Goal: Entertainment & Leisure: Consume media (video, audio)

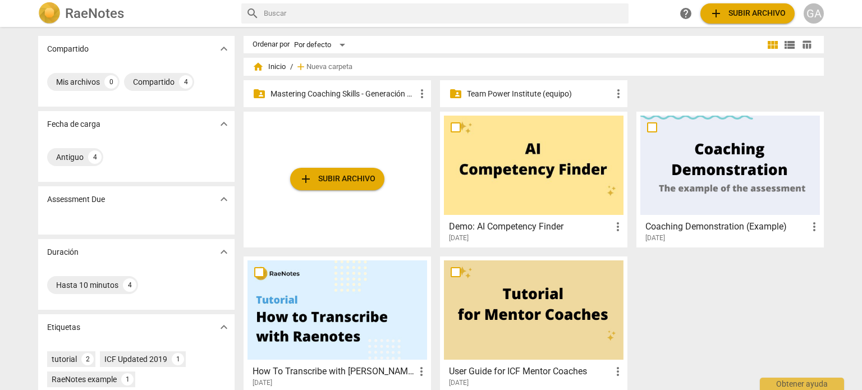
click at [361, 94] on p "Mastering Coaching Skills - Generación 31" at bounding box center [342, 94] width 145 height 12
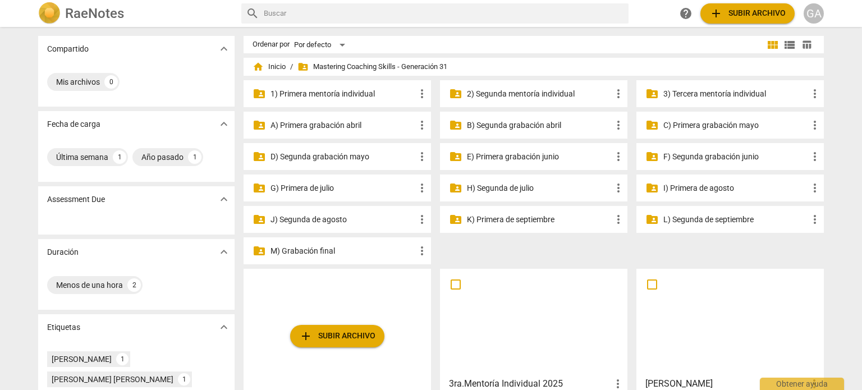
click at [432, 95] on p "3) Tercera mentoría individual" at bounding box center [735, 94] width 145 height 12
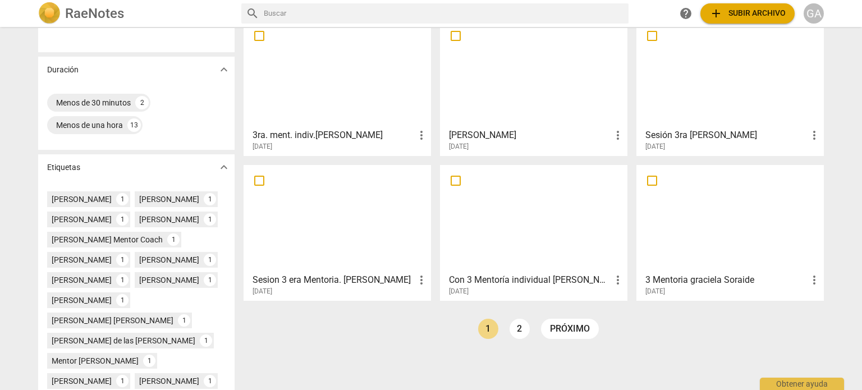
scroll to position [224, 0]
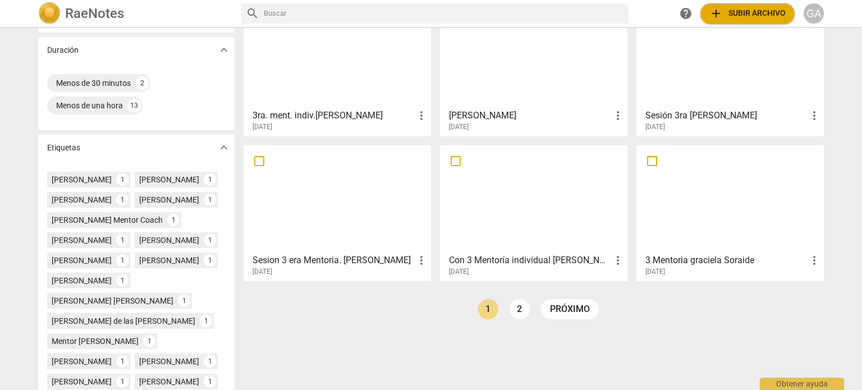
click at [432, 192] on div at bounding box center [533, 198] width 179 height 99
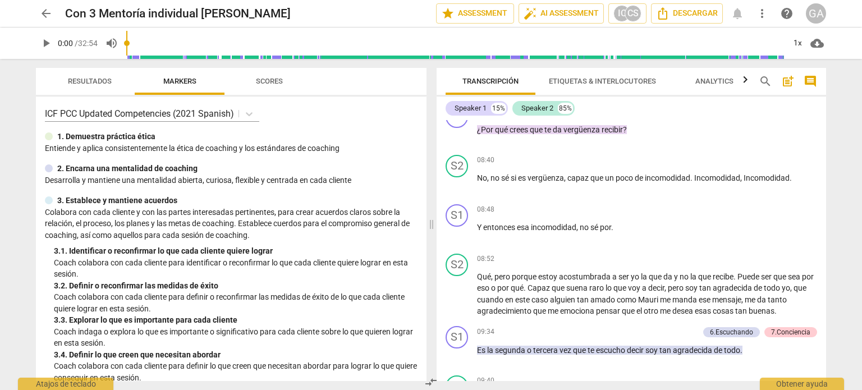
scroll to position [1683, 0]
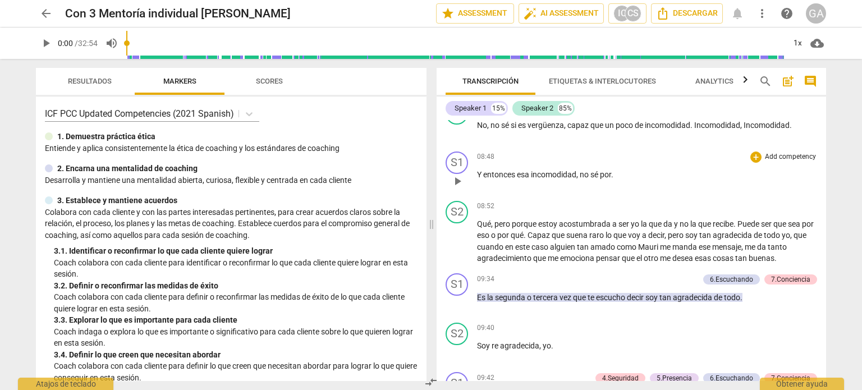
click at [432, 188] on span "play_arrow" at bounding box center [456, 180] width 13 height 13
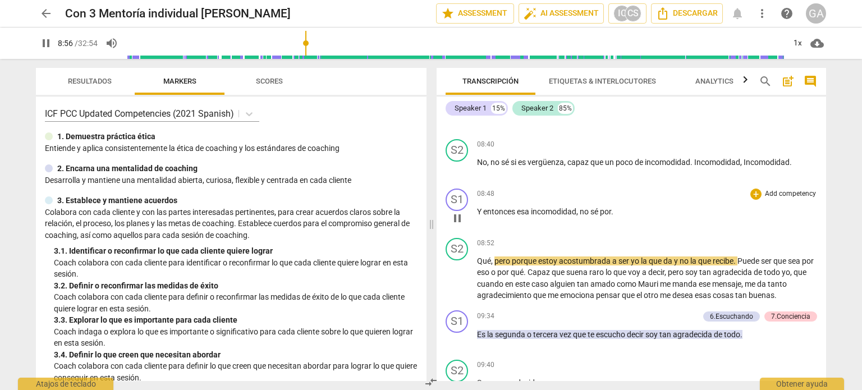
scroll to position [1627, 0]
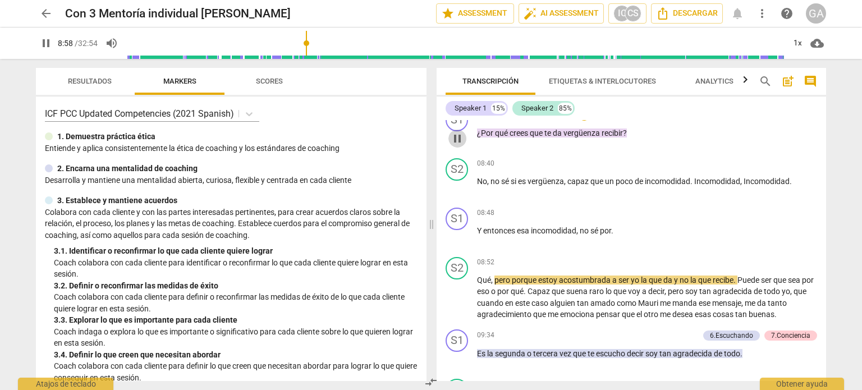
click at [432, 145] on span "pause" at bounding box center [456, 138] width 13 height 13
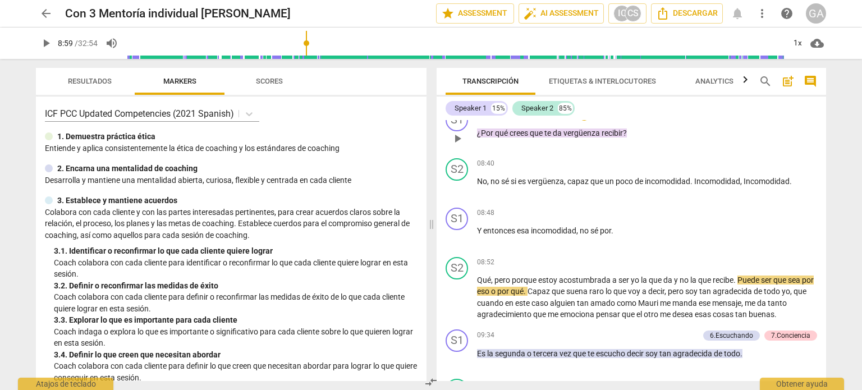
click at [432, 145] on span "play_arrow" at bounding box center [456, 138] width 13 height 13
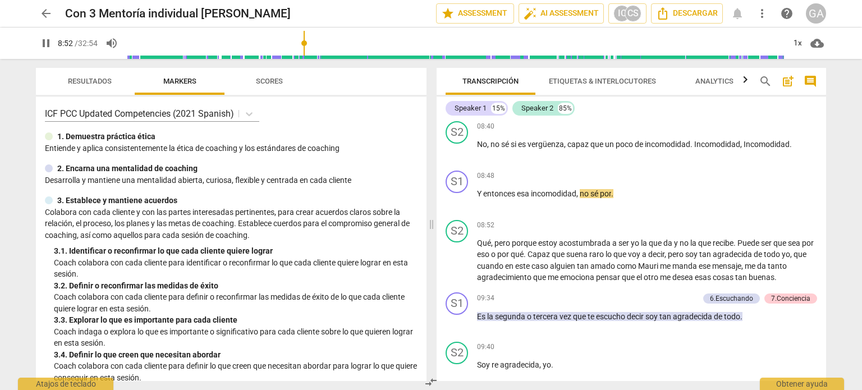
scroll to position [1683, 0]
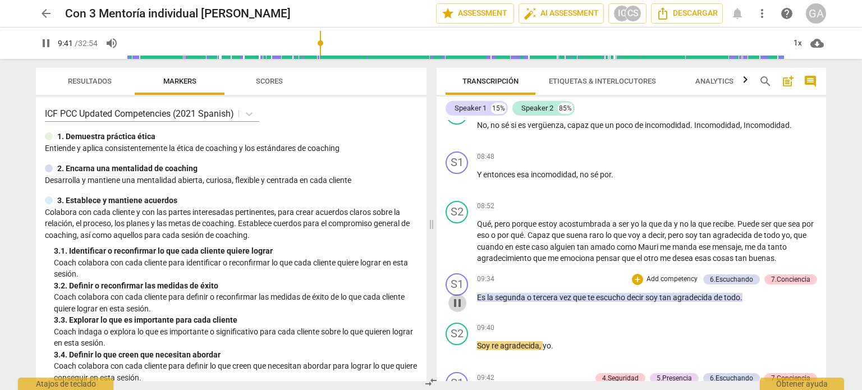
click at [432, 310] on span "pause" at bounding box center [456, 302] width 13 height 13
type input "582"
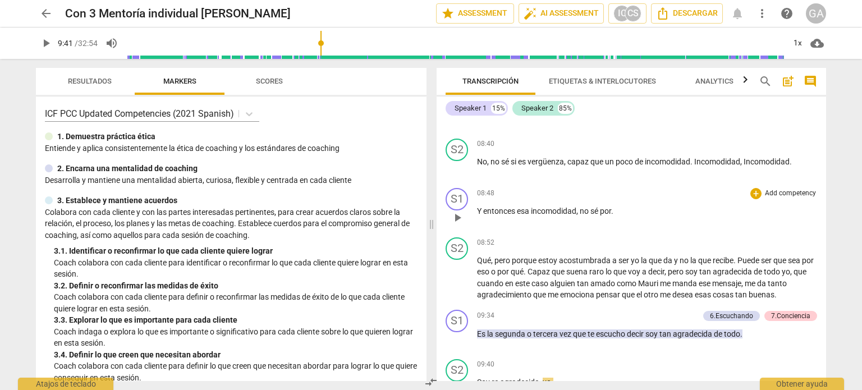
scroll to position [1627, 0]
